Goal: Transaction & Acquisition: Book appointment/travel/reservation

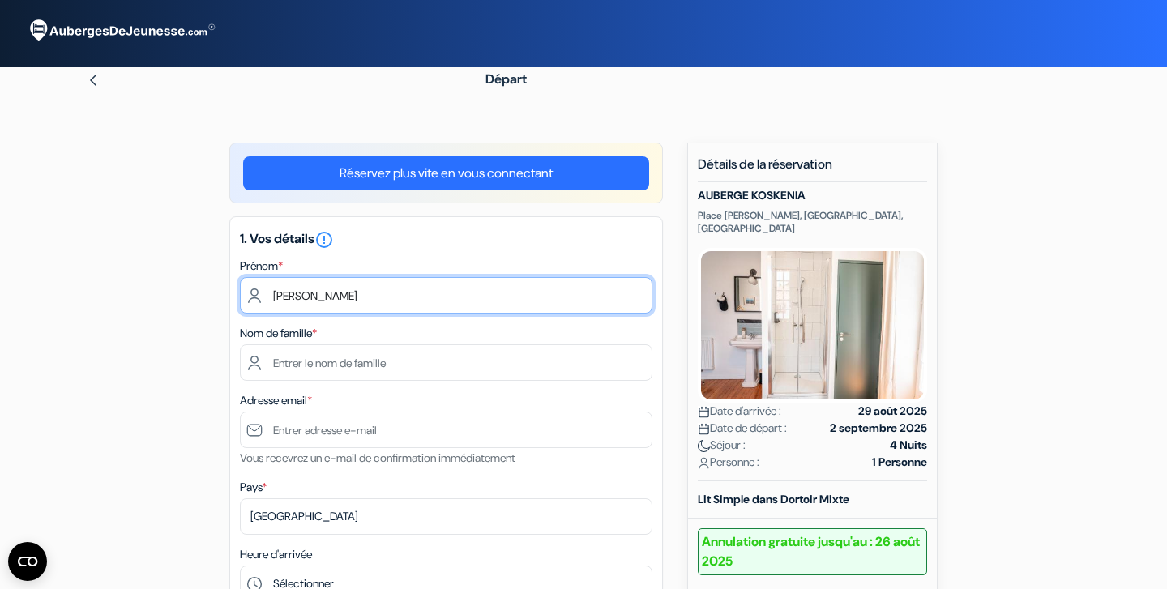
type input "[PERSON_NAME]"
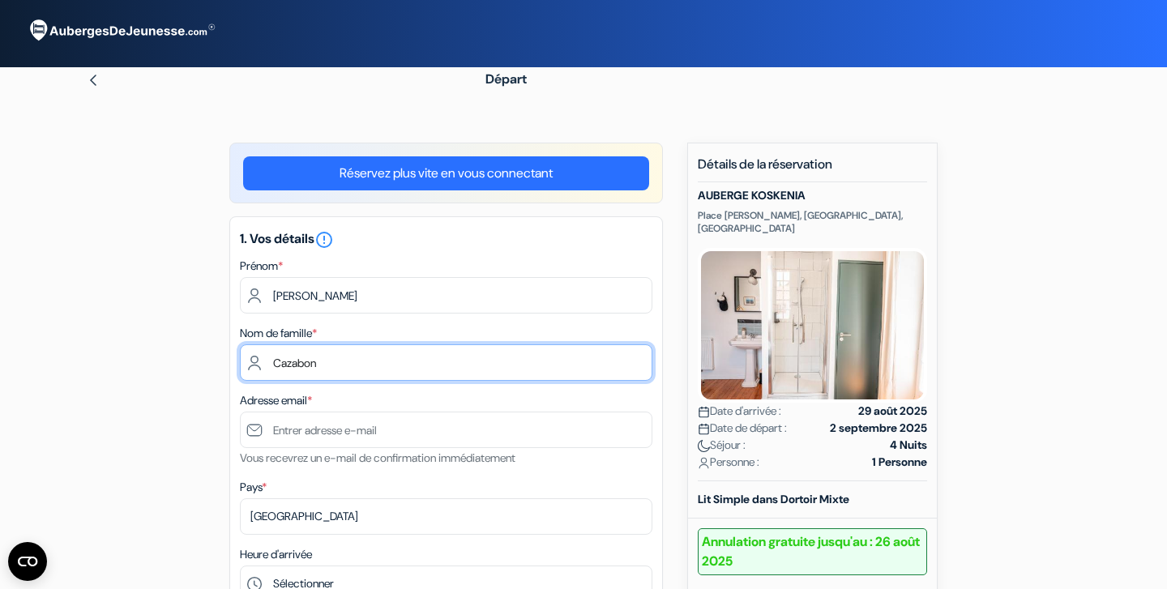
type input "Cazabon"
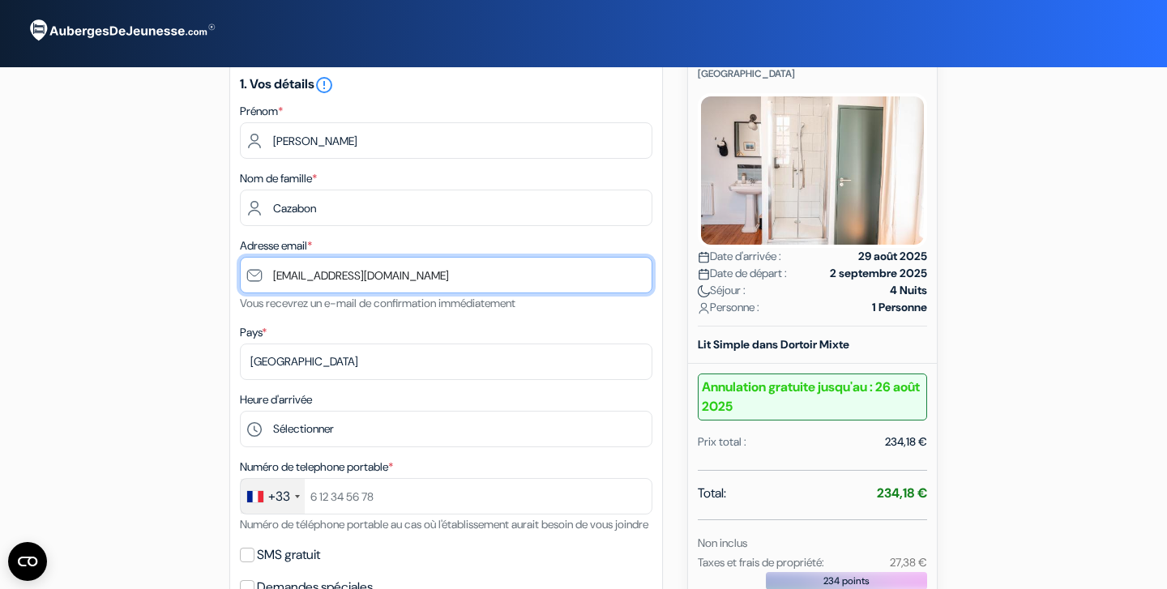
scroll to position [373, 0]
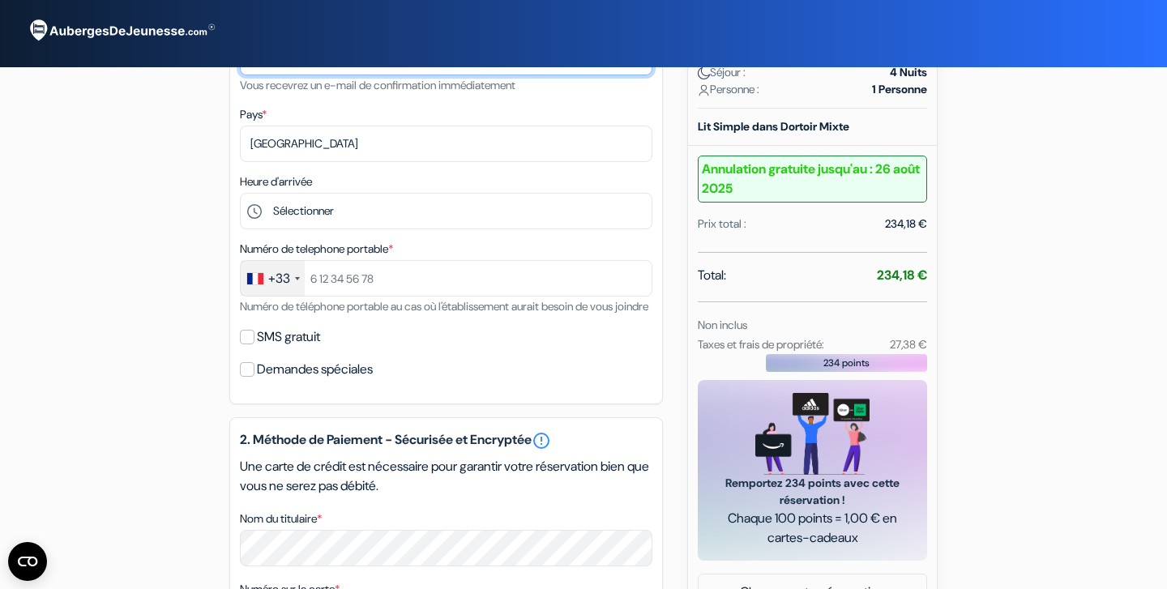
type input "[EMAIL_ADDRESS][DOMAIN_NAME]"
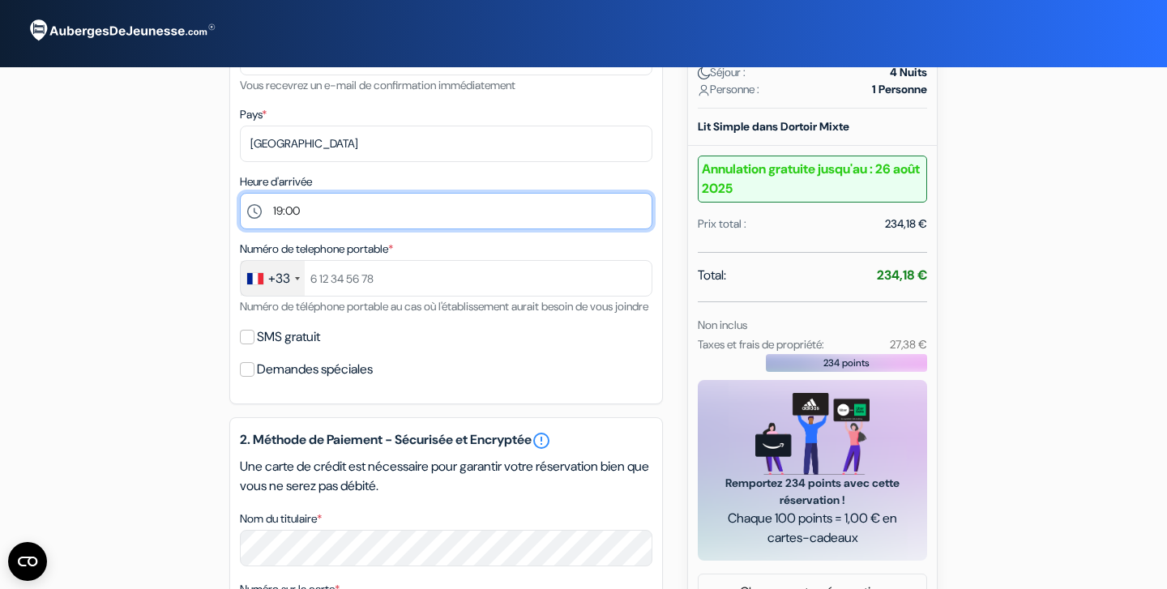
select select "18"
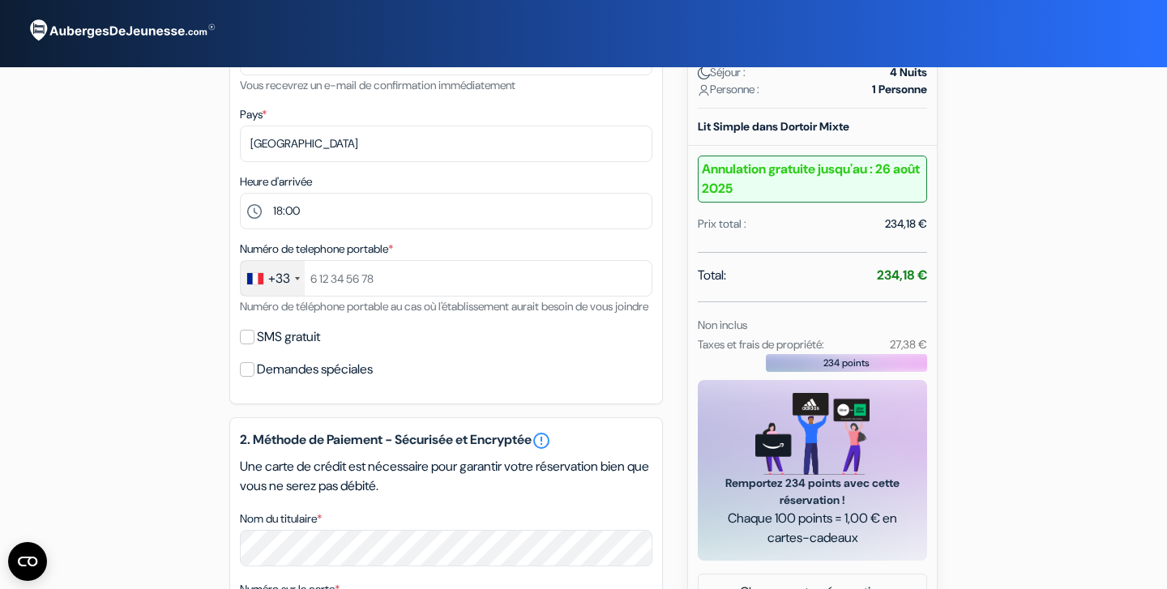
click at [246, 345] on input "SMS gratuit" at bounding box center [247, 337] width 15 height 15
checkbox input "true"
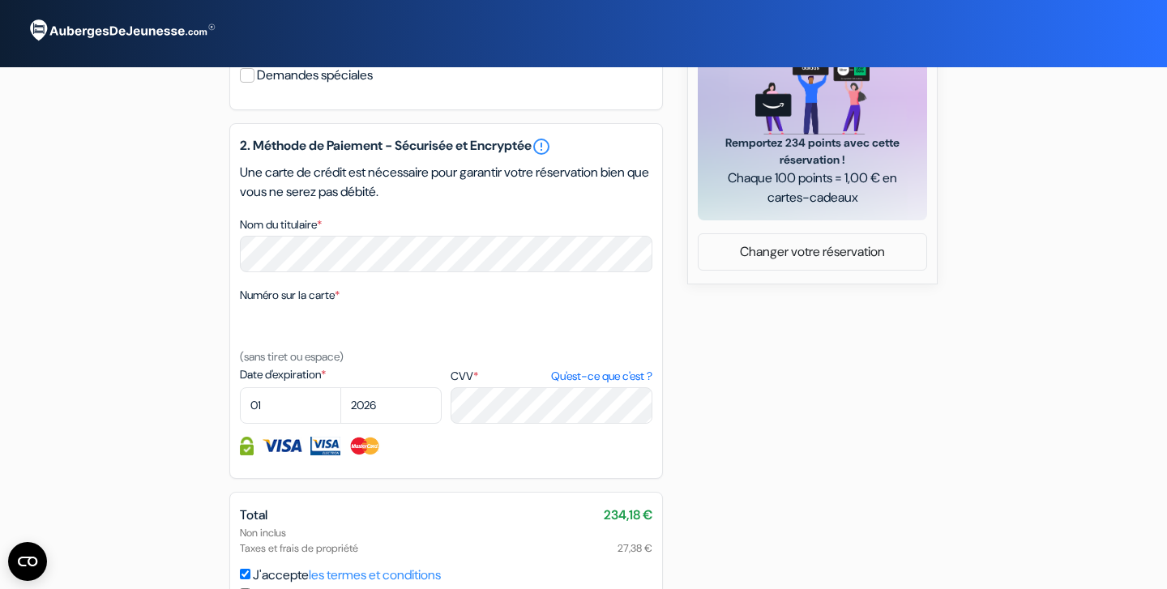
scroll to position [782, 0]
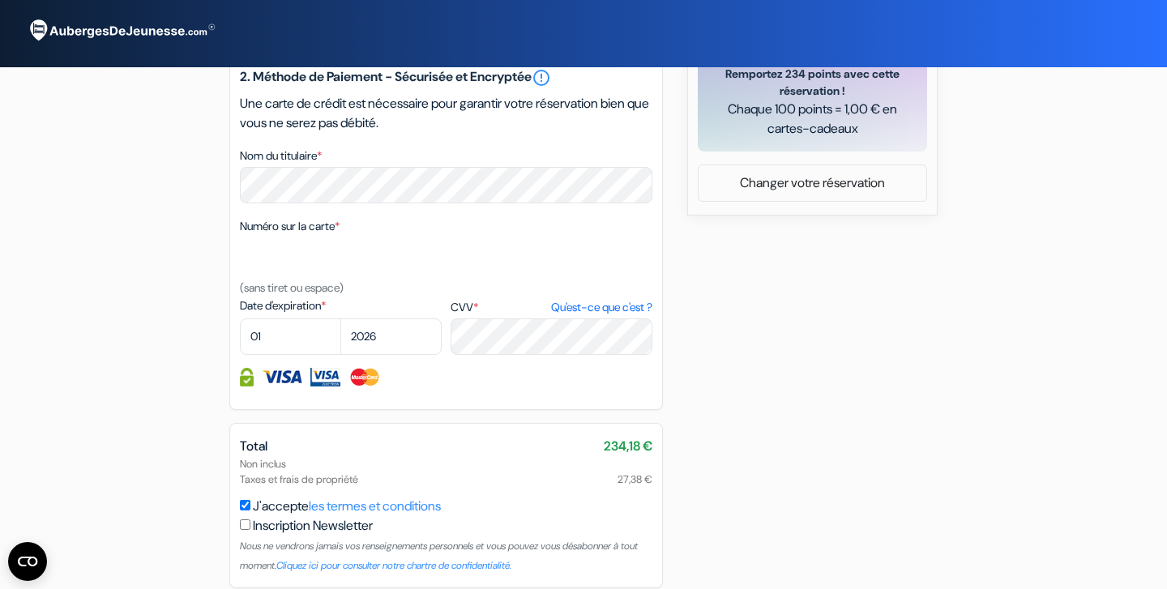
type input "781213893"
click at [328, 295] on small "(sans tiret ou espace)" at bounding box center [292, 288] width 104 height 15
select select "05"
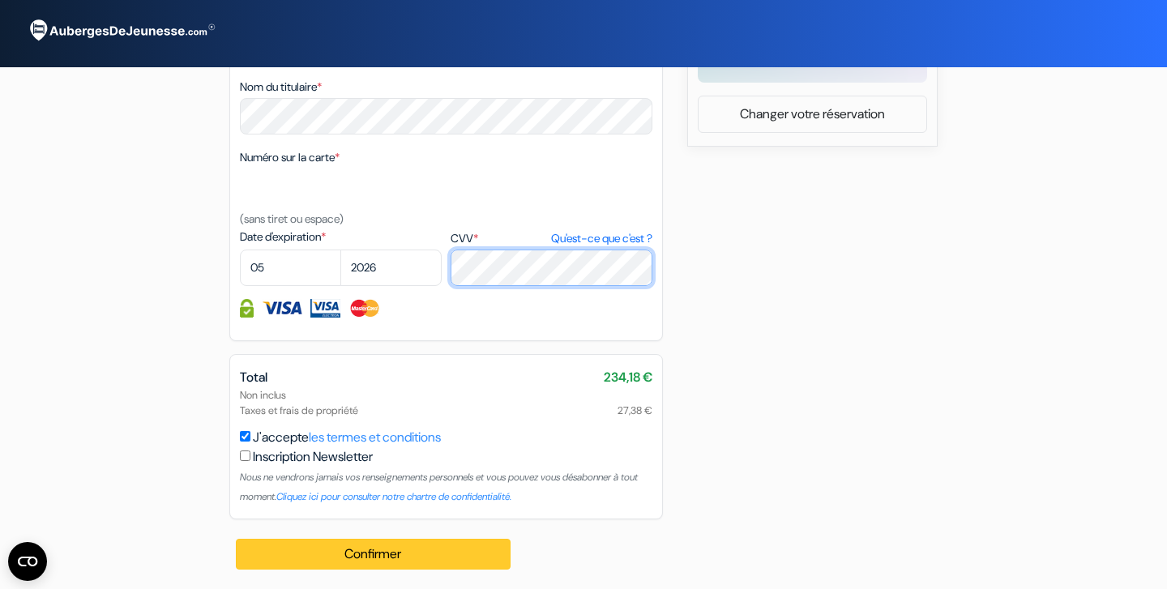
scroll to position [871, 0]
click at [441, 553] on button "Confirmer Loading..." at bounding box center [373, 554] width 275 height 31
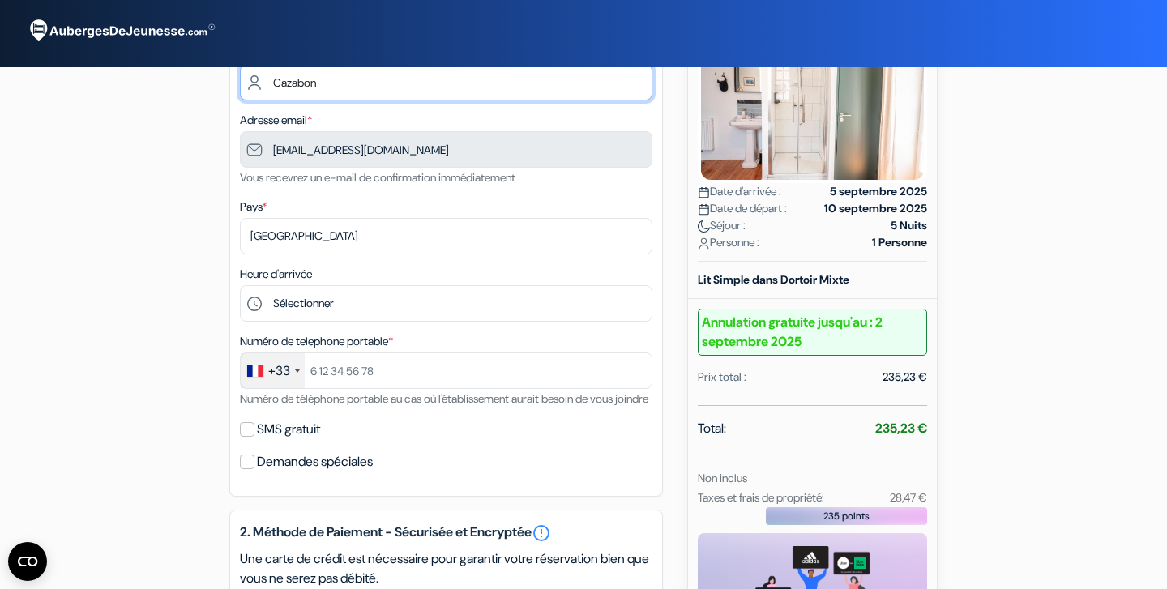
scroll to position [386, 0]
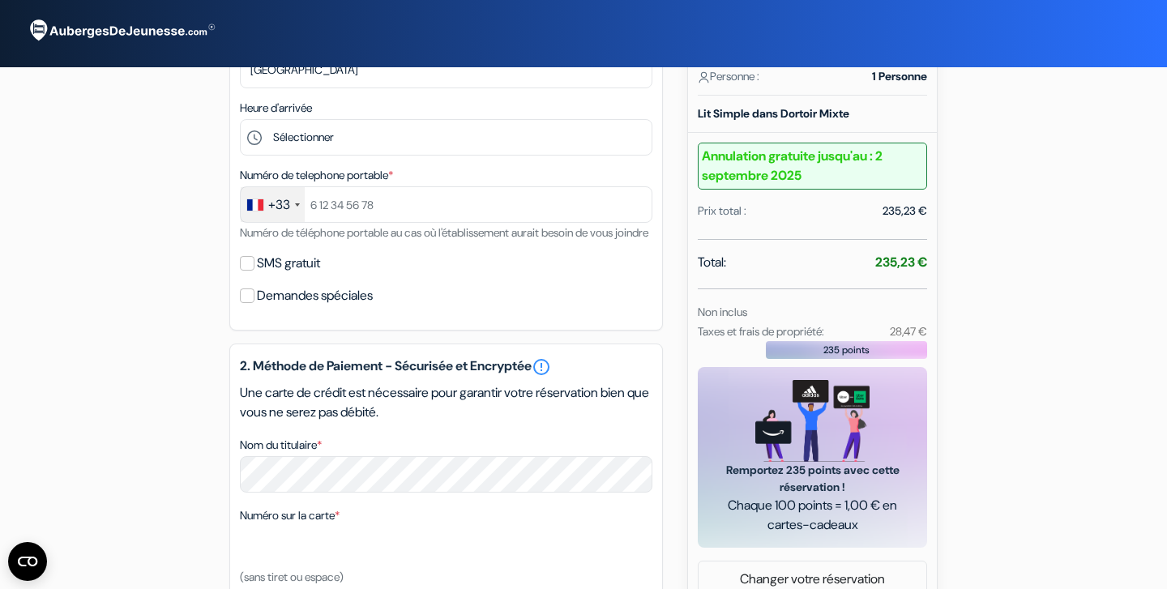
type input "Cazabon"
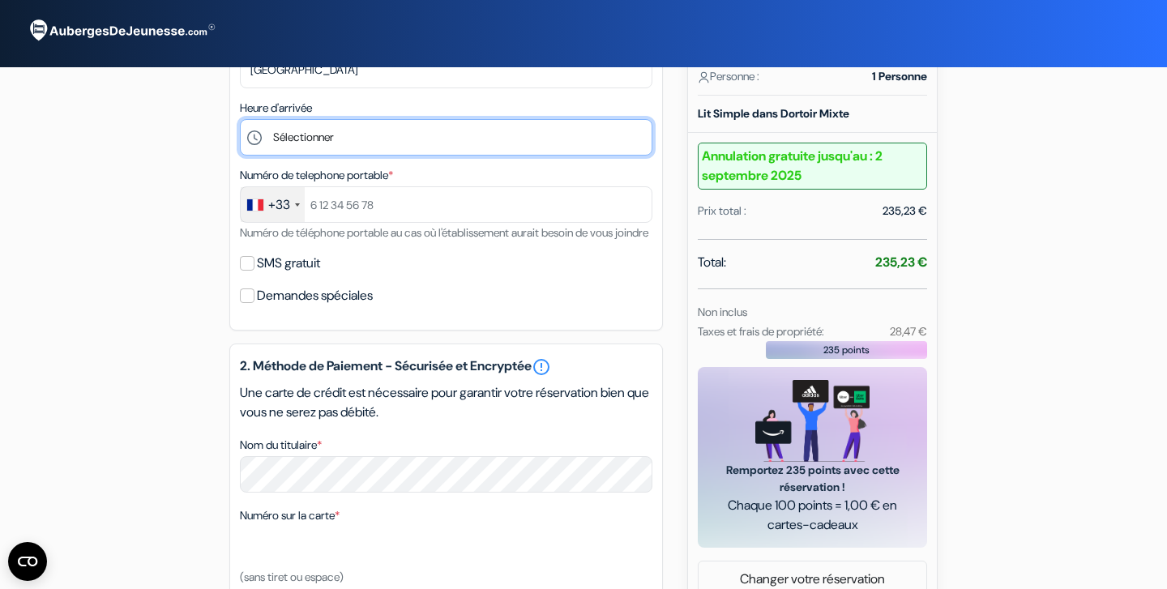
select select "18"
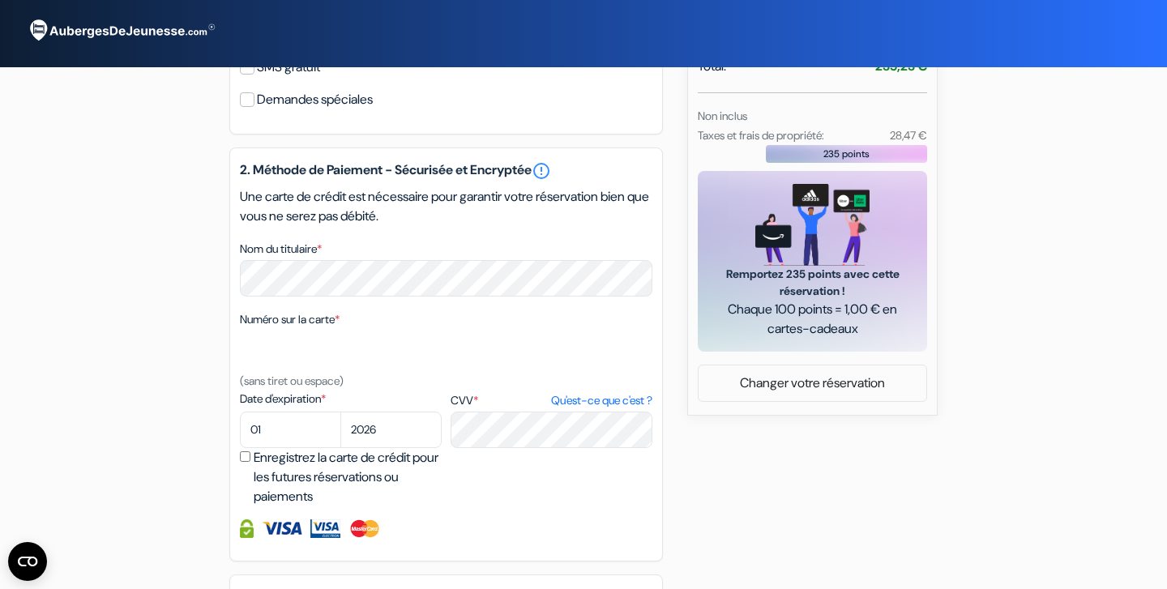
scroll to position [666, 0]
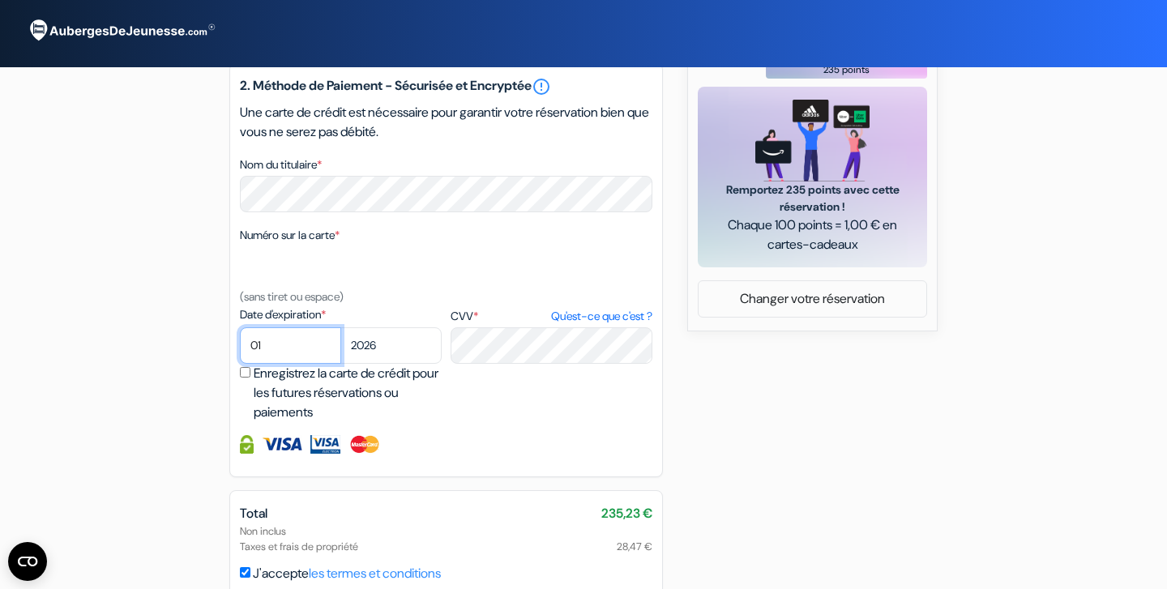
select select "05"
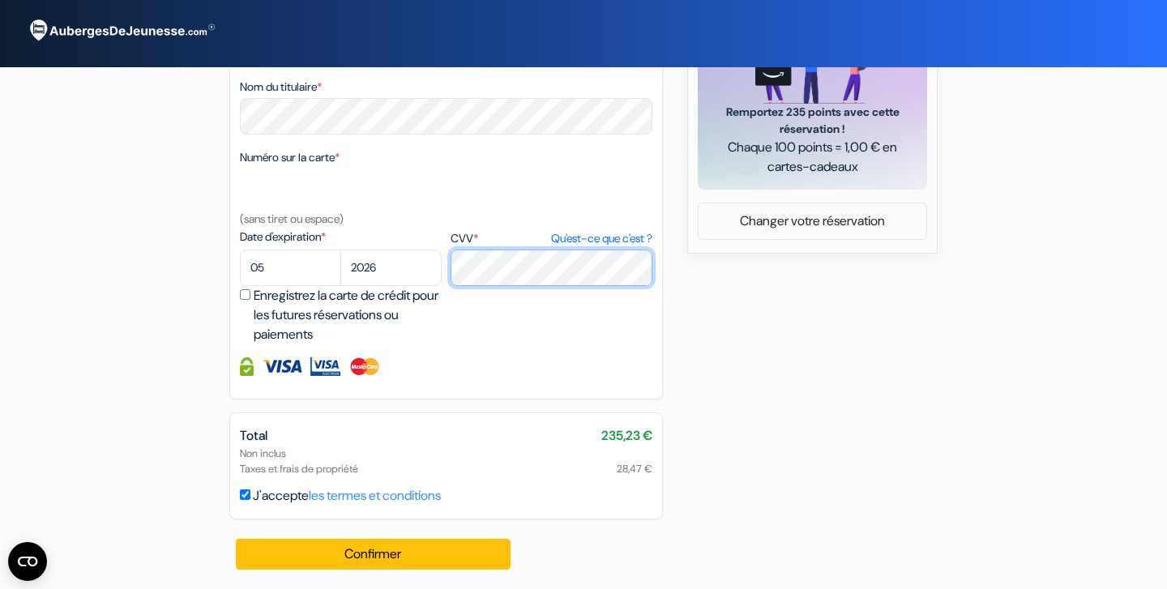
scroll to position [764, 0]
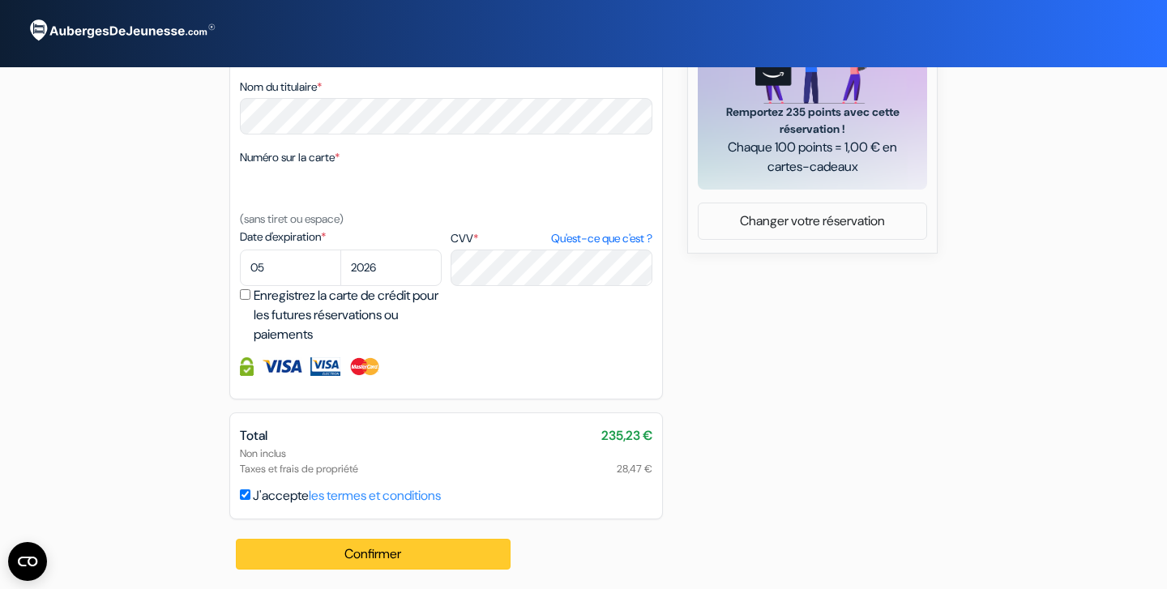
click at [455, 545] on button "Confirmer Loading..." at bounding box center [373, 554] width 275 height 31
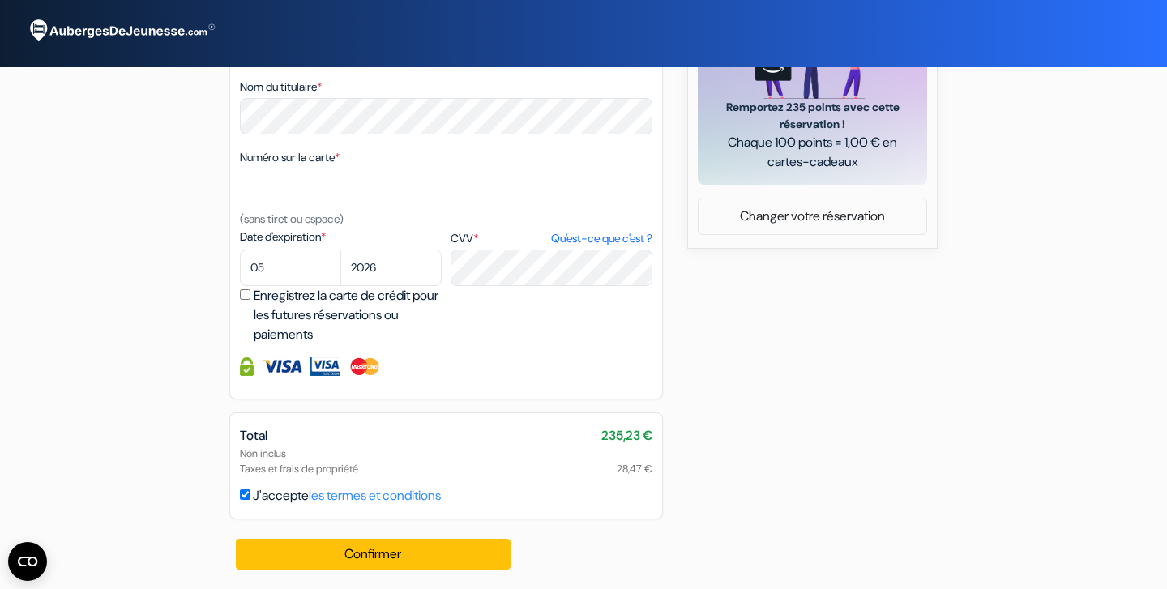
scroll to position [769, 0]
type input "781213893"
click at [416, 560] on button "Confirmer Loading..." at bounding box center [373, 554] width 275 height 31
